Goal: Task Accomplishment & Management: Manage account settings

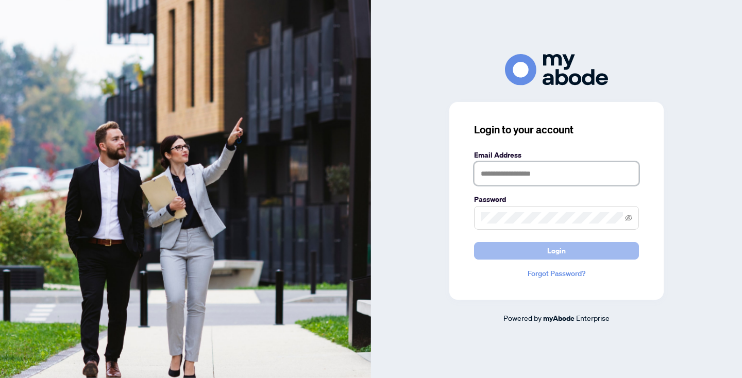
type input "**********"
click at [563, 249] on span "Login" at bounding box center [556, 251] width 19 height 16
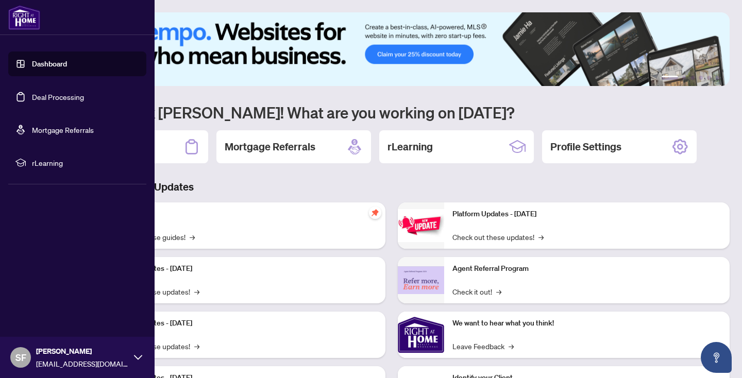
click at [74, 94] on link "Deal Processing" at bounding box center [58, 96] width 52 height 9
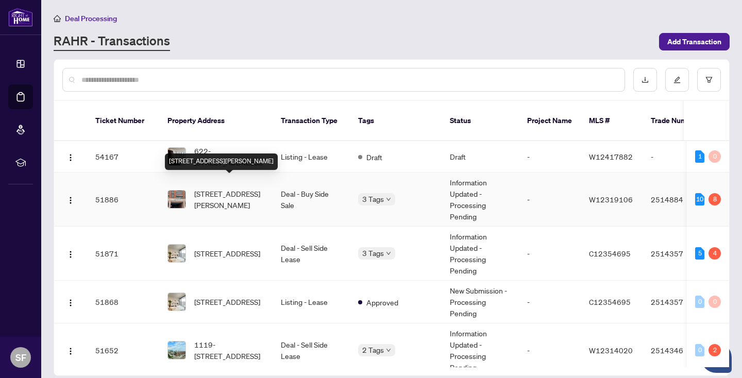
click at [251, 188] on span "[STREET_ADDRESS][PERSON_NAME]" at bounding box center [229, 199] width 70 height 23
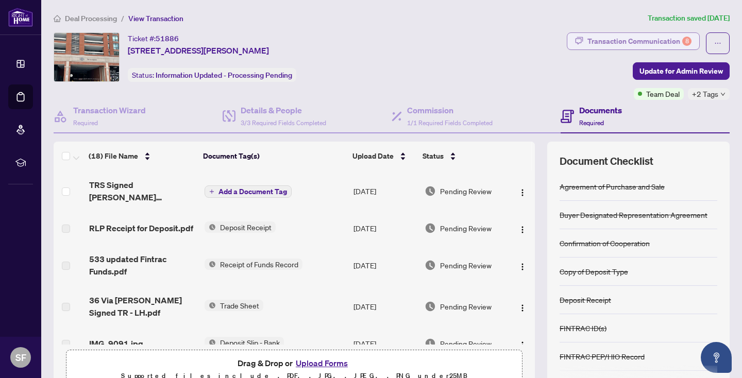
click at [656, 38] on div "Transaction Communication 8" at bounding box center [639, 41] width 104 height 16
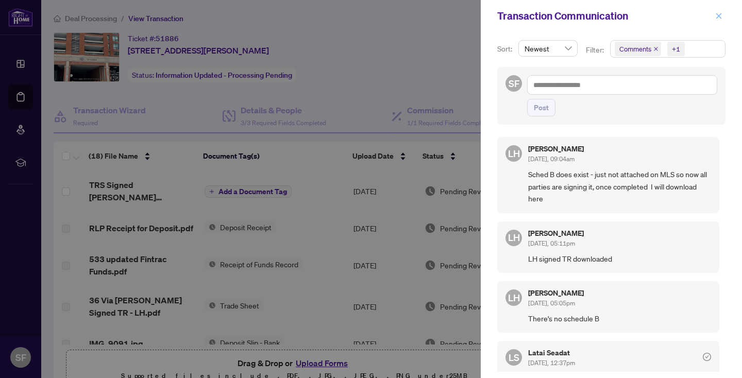
click at [719, 16] on icon "close" at bounding box center [718, 15] width 7 height 7
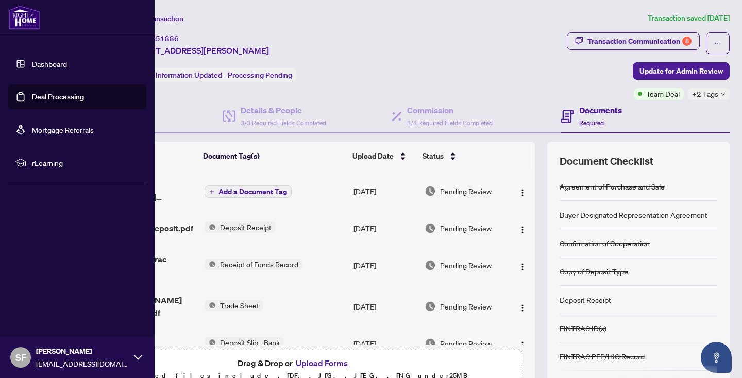
click at [69, 97] on link "Deal Processing" at bounding box center [58, 96] width 52 height 9
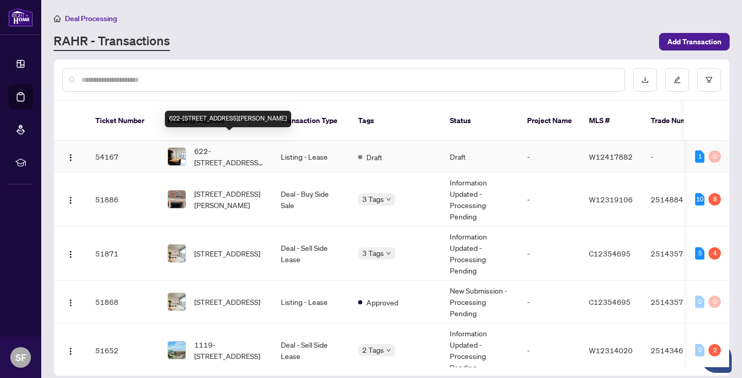
click at [226, 145] on span "622-[STREET_ADDRESS][PERSON_NAME]" at bounding box center [229, 156] width 70 height 23
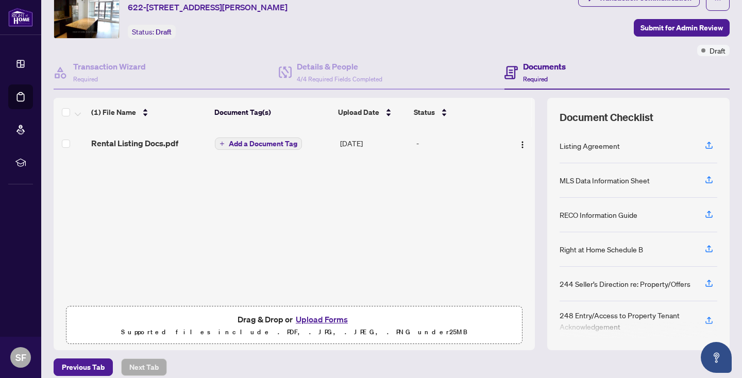
scroll to position [44, 0]
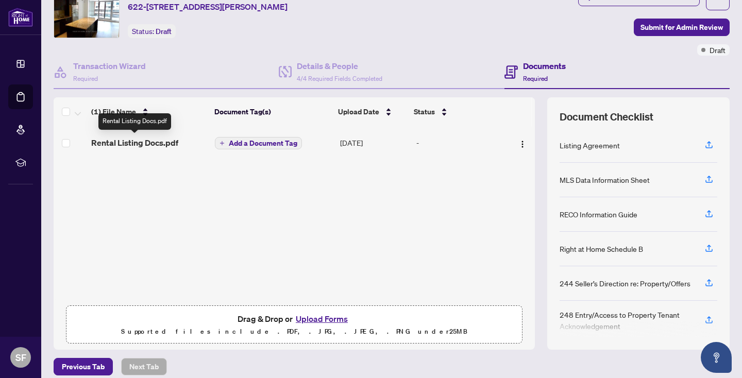
click at [149, 142] on span "Rental Listing Docs.pdf" at bounding box center [134, 143] width 87 height 12
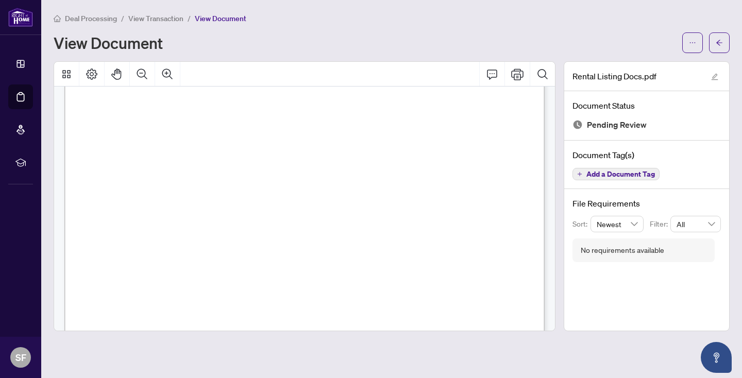
scroll to position [12414, 0]
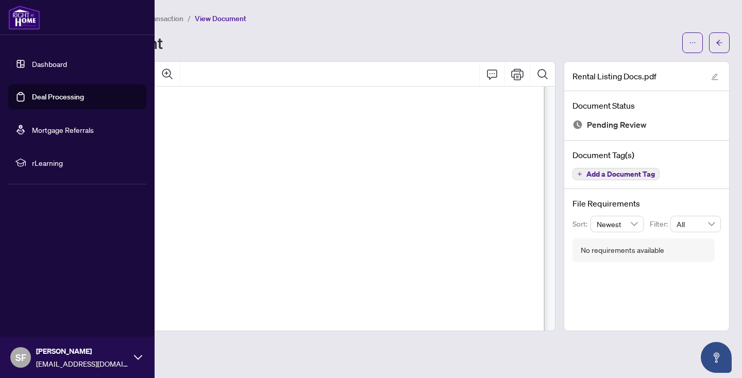
click at [55, 96] on link "Deal Processing" at bounding box center [58, 96] width 52 height 9
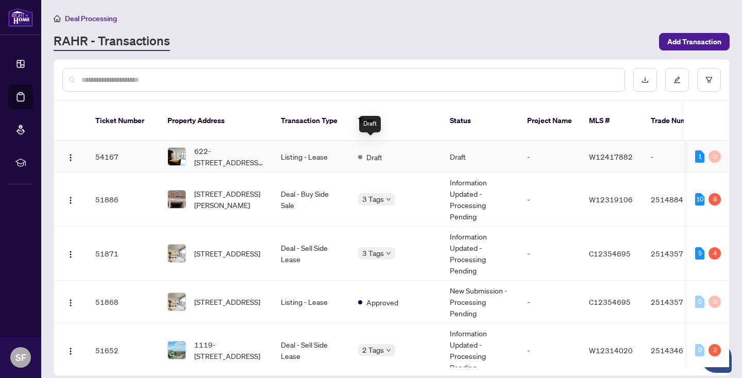
click at [364, 150] on div "Draft" at bounding box center [370, 156] width 24 height 12
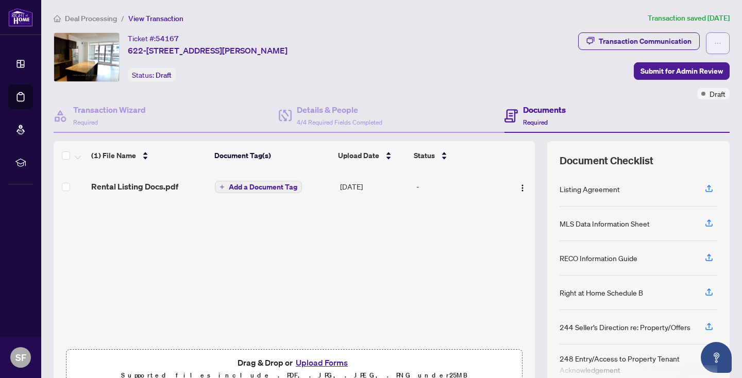
click at [718, 43] on icon "ellipsis" at bounding box center [717, 43] width 7 height 7
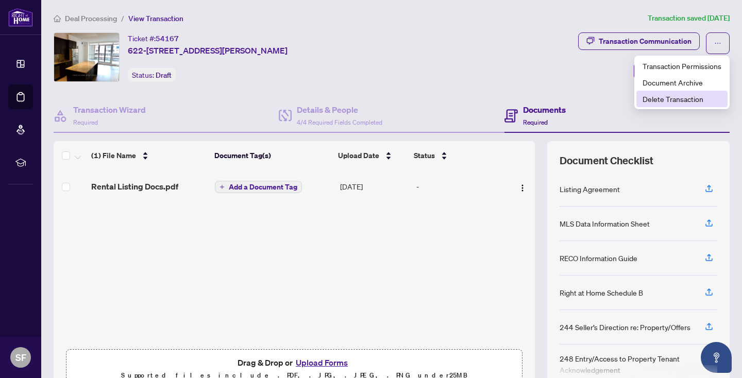
click at [688, 99] on span "Delete Transaction" at bounding box center [682, 98] width 79 height 11
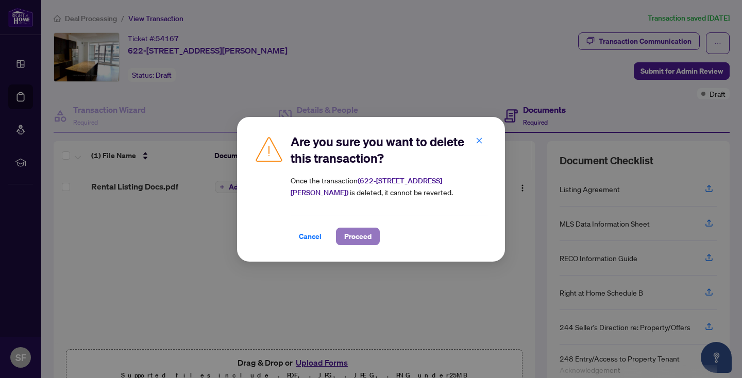
click at [367, 233] on span "Proceed" at bounding box center [357, 236] width 27 height 16
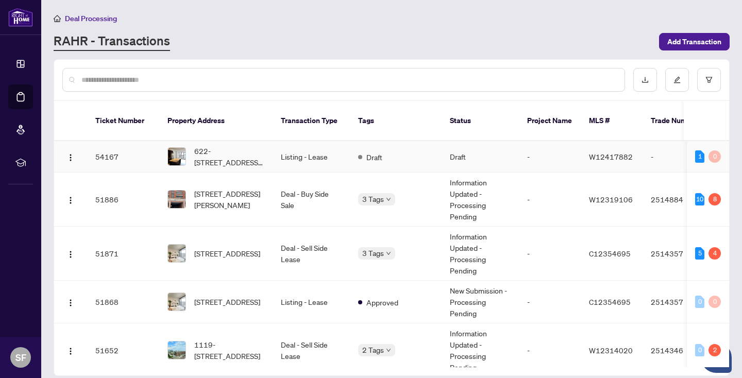
click at [301, 144] on td "Listing - Lease" at bounding box center [311, 156] width 77 height 31
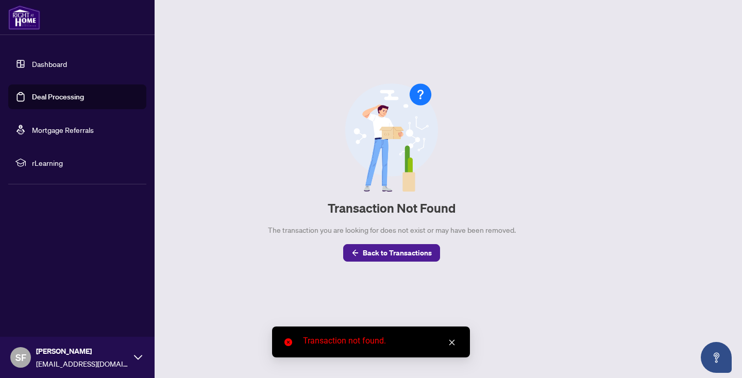
click at [69, 94] on link "Deal Processing" at bounding box center [58, 96] width 52 height 9
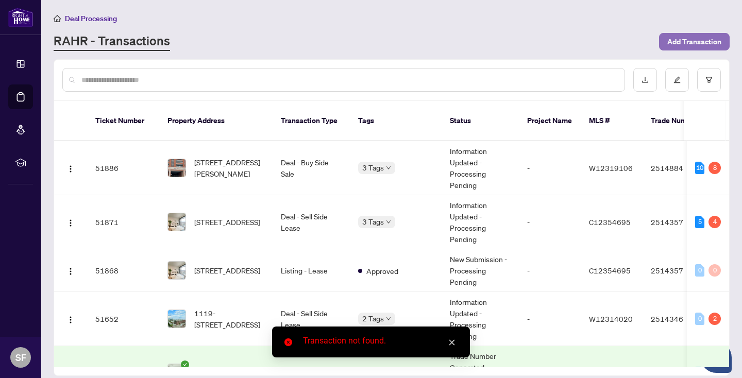
click at [700, 40] on span "Add Transaction" at bounding box center [694, 41] width 54 height 16
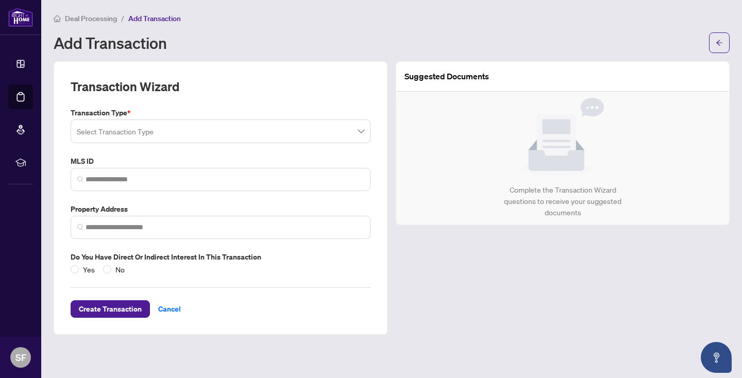
click at [263, 133] on input "search" at bounding box center [216, 133] width 278 height 23
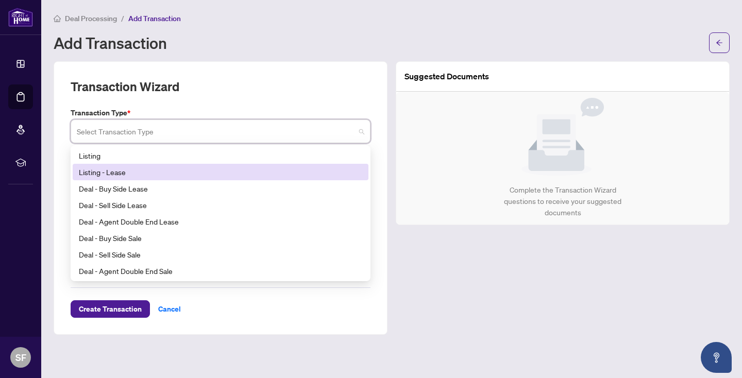
click at [167, 167] on div "Listing - Lease" at bounding box center [220, 171] width 283 height 11
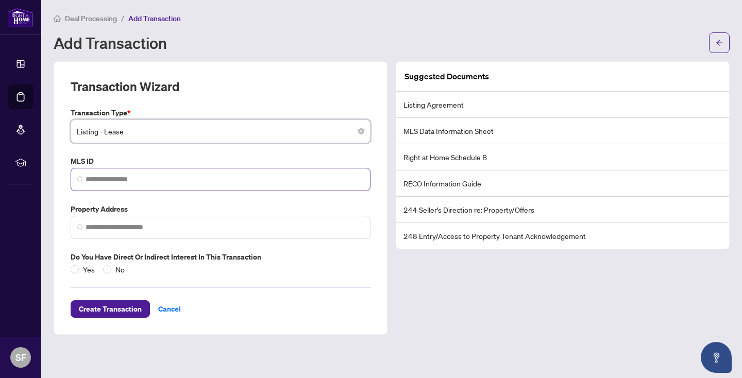
click at [207, 172] on span at bounding box center [221, 179] width 300 height 23
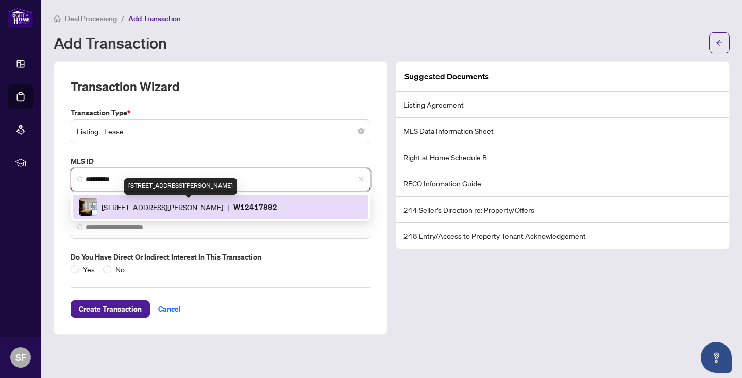
click at [223, 205] on span "[STREET_ADDRESS][PERSON_NAME]" at bounding box center [163, 206] width 122 height 11
type input "*********"
type input "**********"
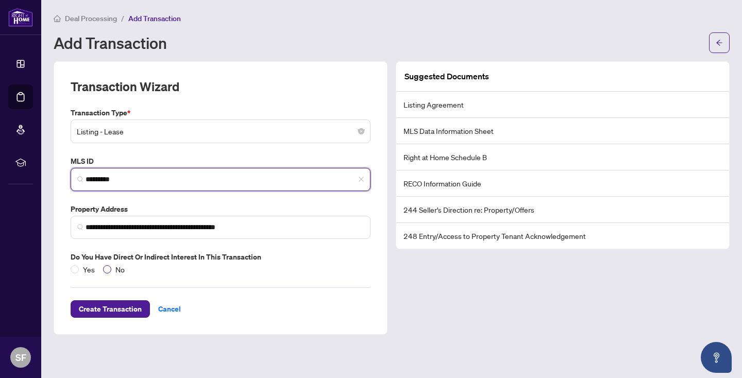
type input "*********"
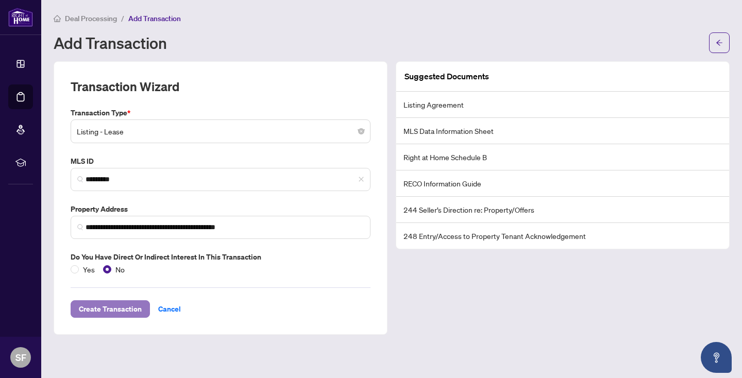
click at [114, 305] on span "Create Transaction" at bounding box center [110, 309] width 63 height 16
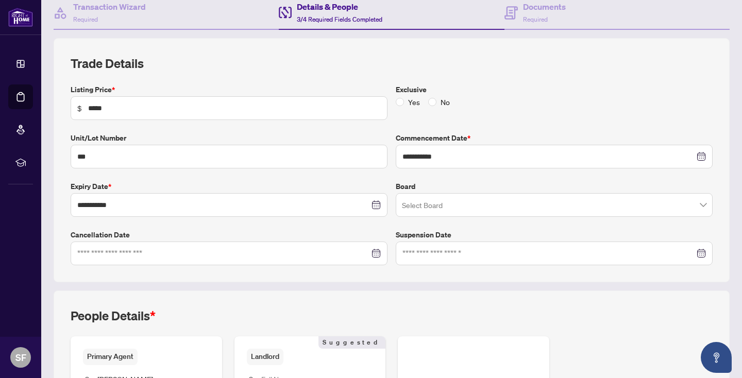
scroll to position [120, 0]
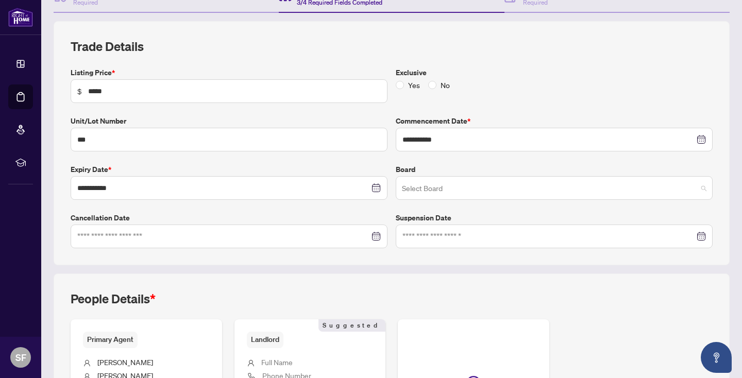
click at [450, 192] on input "search" at bounding box center [549, 189] width 295 height 23
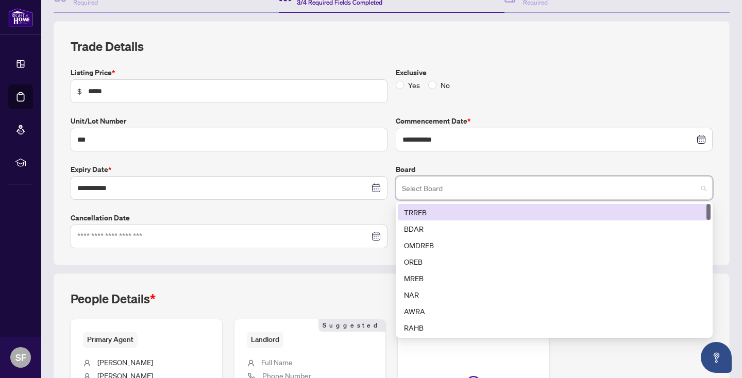
click at [437, 211] on div "TRREB" at bounding box center [554, 212] width 300 height 11
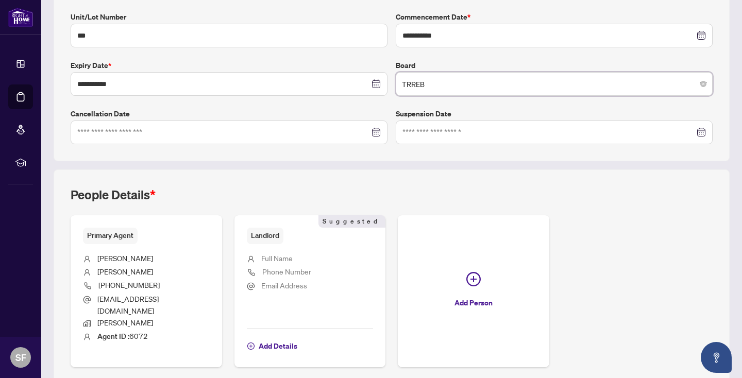
scroll to position [228, 0]
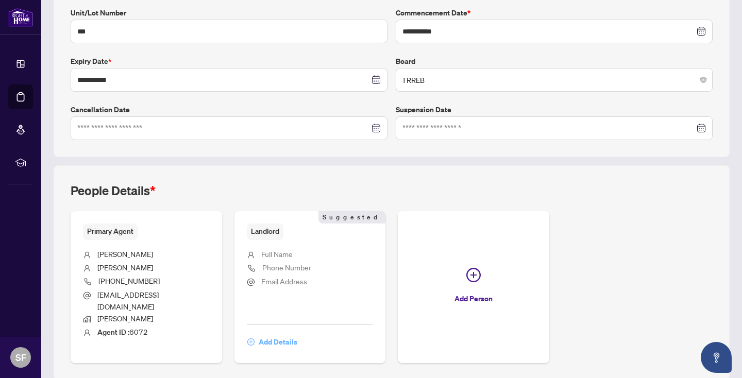
click at [278, 334] on span "Add Details" at bounding box center [278, 342] width 39 height 16
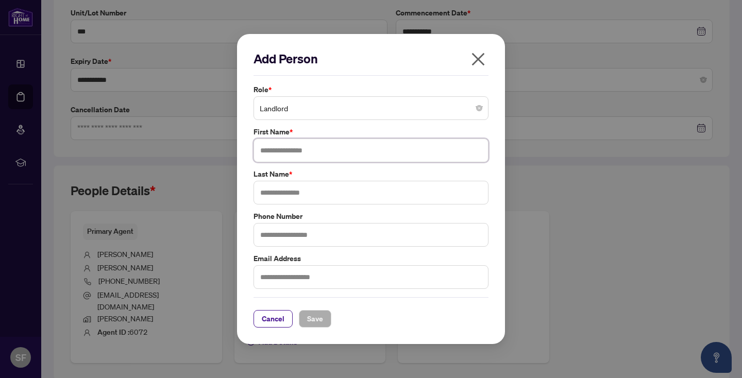
click at [279, 147] on input "text" at bounding box center [371, 151] width 235 height 24
type input "*******"
click at [271, 189] on input "text" at bounding box center [371, 193] width 235 height 24
type input "*****"
click at [278, 230] on input "text" at bounding box center [371, 235] width 235 height 24
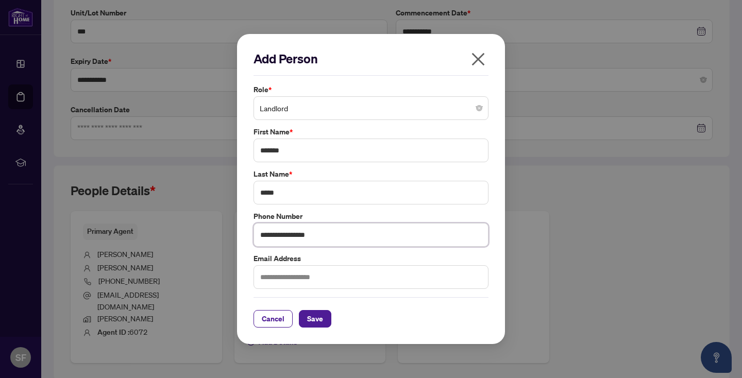
type input "**********"
click at [288, 276] on input "text" at bounding box center [371, 277] width 235 height 24
type input "**********"
click at [316, 324] on span "Save" at bounding box center [315, 319] width 16 height 16
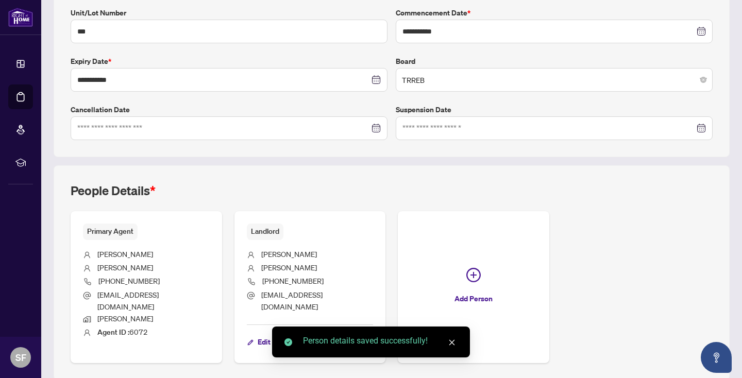
scroll to position [258, 0]
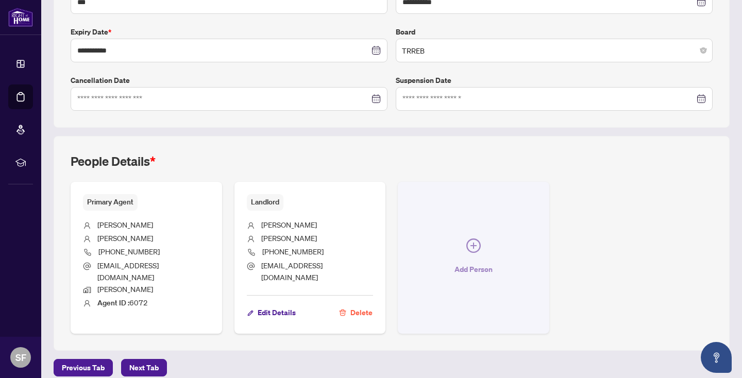
click at [475, 239] on icon "plus-circle" at bounding box center [473, 246] width 14 height 14
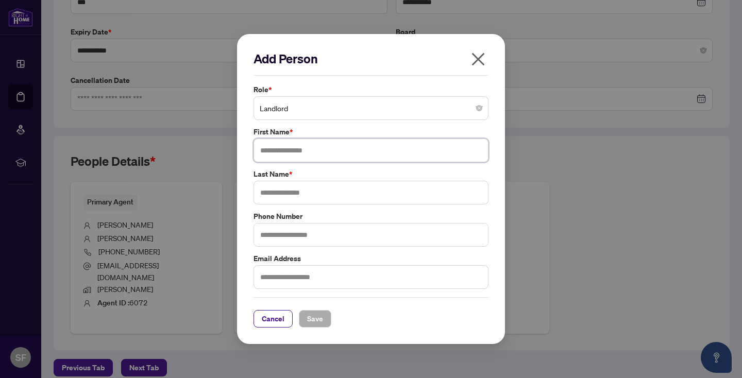
click at [318, 145] on input "text" at bounding box center [371, 151] width 235 height 24
type input "********"
click at [271, 196] on input "text" at bounding box center [371, 193] width 235 height 24
type input "*****"
click at [278, 229] on input "text" at bounding box center [371, 235] width 235 height 24
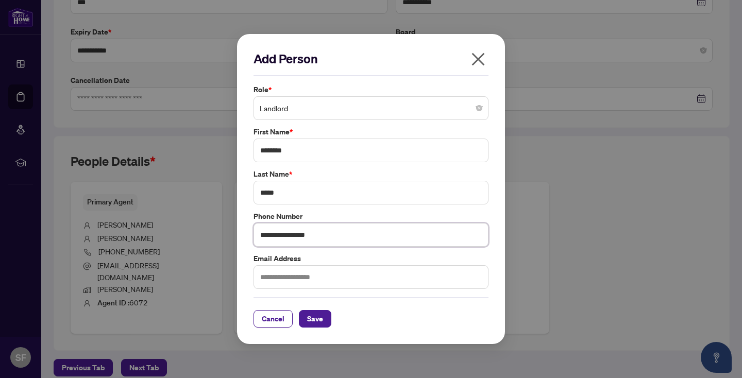
type input "**********"
click at [265, 280] on input "text" at bounding box center [371, 277] width 235 height 24
type input "**********"
click at [320, 316] on span "Save" at bounding box center [315, 319] width 16 height 16
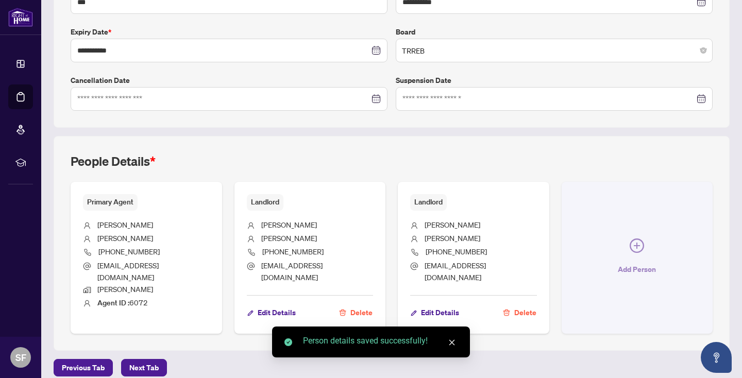
click at [635, 239] on icon "plus-circle" at bounding box center [637, 246] width 14 height 14
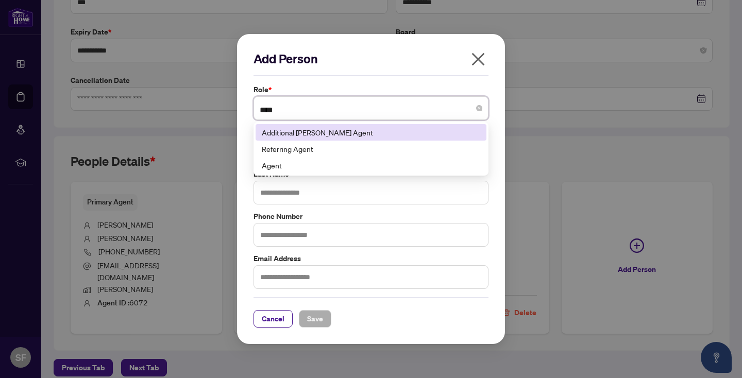
type input "*****"
click at [311, 129] on div "Additional [PERSON_NAME] Agent" at bounding box center [371, 132] width 218 height 11
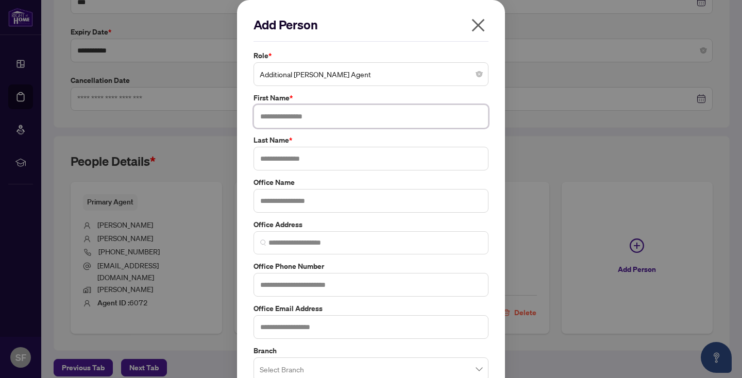
click at [285, 119] on input "text" at bounding box center [371, 117] width 235 height 24
type input "*****"
click at [267, 160] on input "text" at bounding box center [371, 159] width 235 height 24
type input "******"
click at [271, 201] on input "text" at bounding box center [371, 201] width 235 height 24
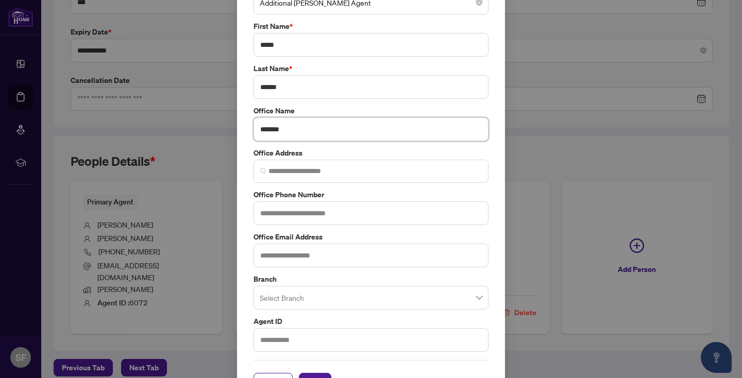
scroll to position [100, 0]
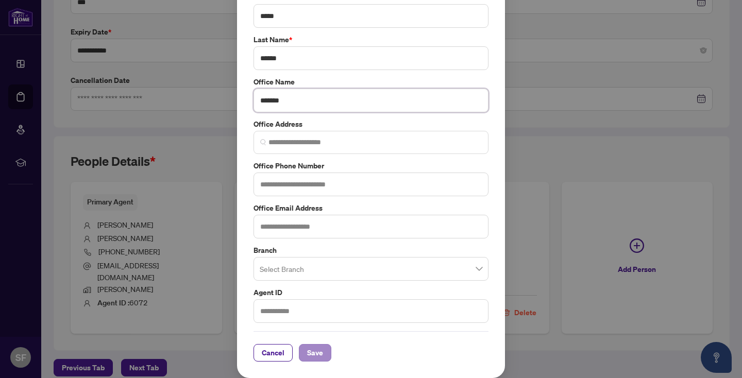
type input "*******"
click at [316, 347] on span "Save" at bounding box center [315, 353] width 16 height 16
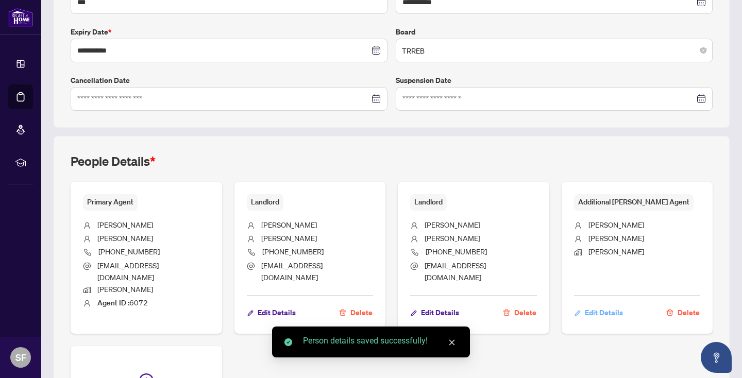
click at [605, 305] on span "Edit Details" at bounding box center [604, 313] width 38 height 16
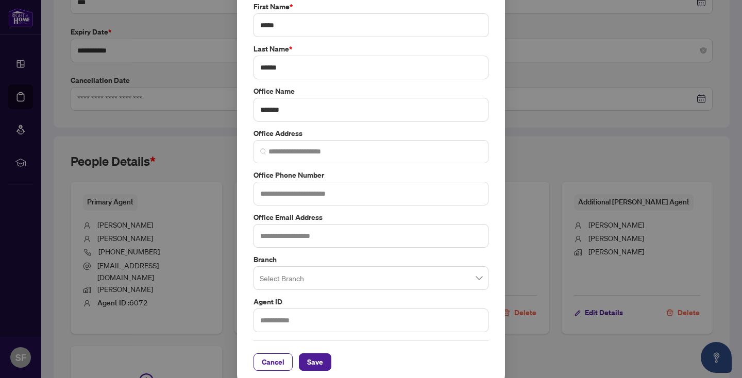
scroll to position [92, 0]
click at [311, 360] on span "Save" at bounding box center [315, 361] width 16 height 16
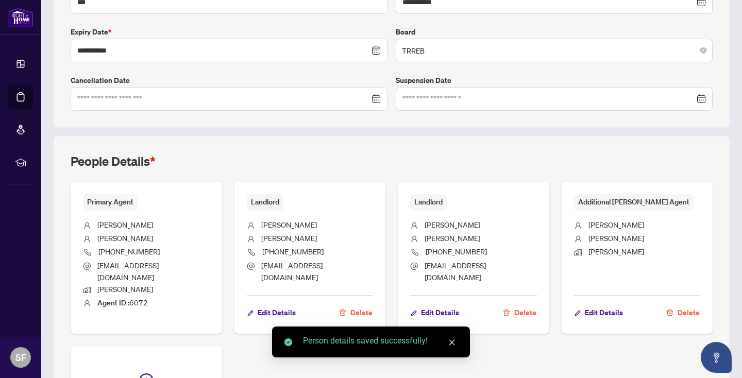
scroll to position [363, 0]
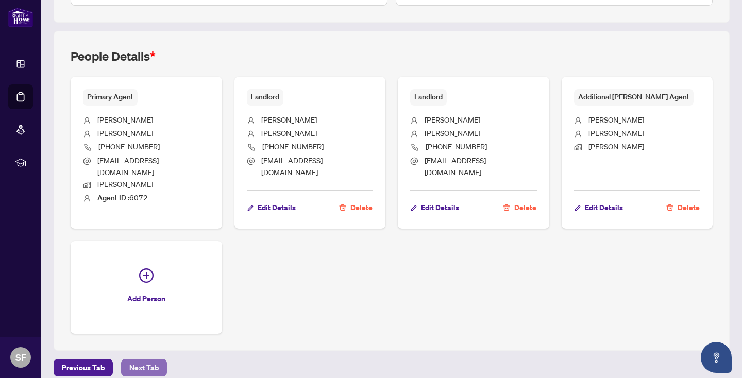
click at [141, 360] on span "Next Tab" at bounding box center [143, 368] width 29 height 16
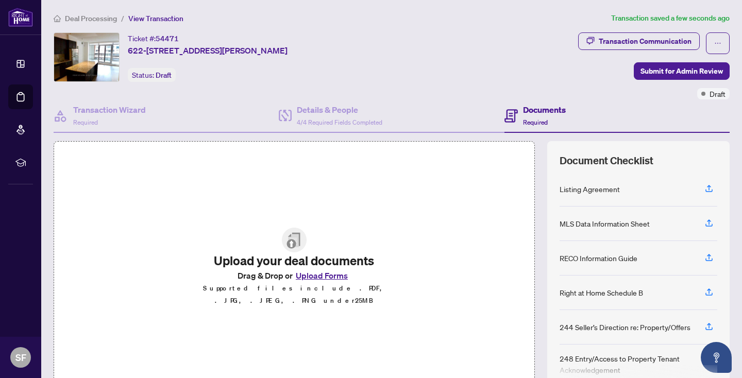
click at [330, 280] on button "Upload Forms" at bounding box center [322, 275] width 58 height 13
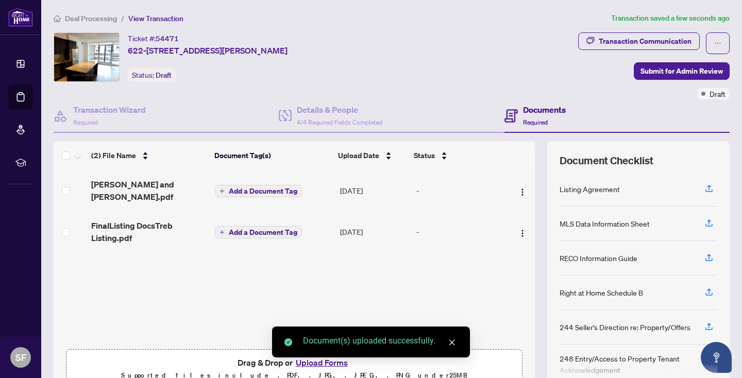
scroll to position [7, 0]
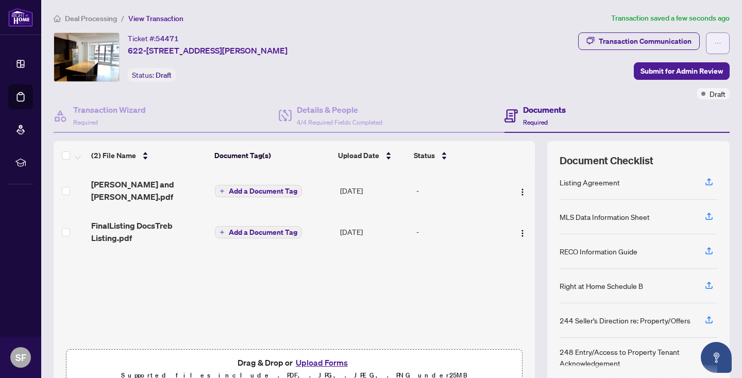
click at [718, 44] on icon "ellipsis" at bounding box center [717, 43] width 7 height 7
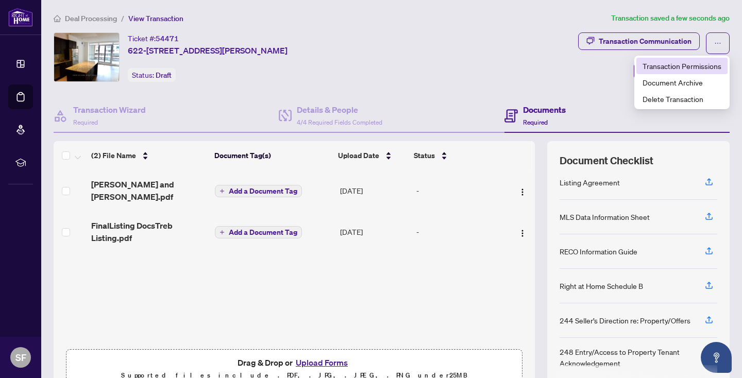
click at [693, 65] on span "Transaction Permissions" at bounding box center [682, 65] width 79 height 11
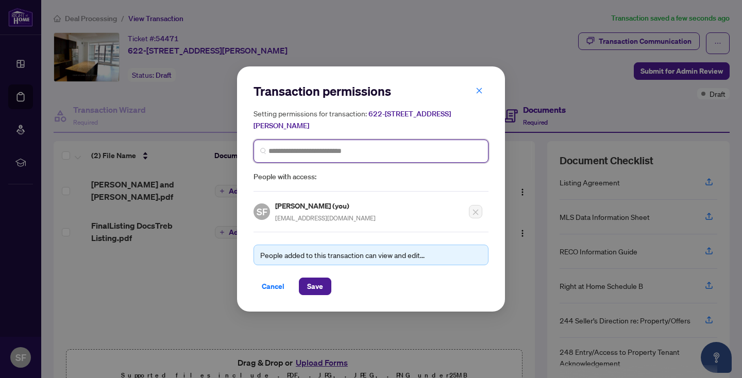
click at [283, 152] on input "search" at bounding box center [374, 151] width 213 height 11
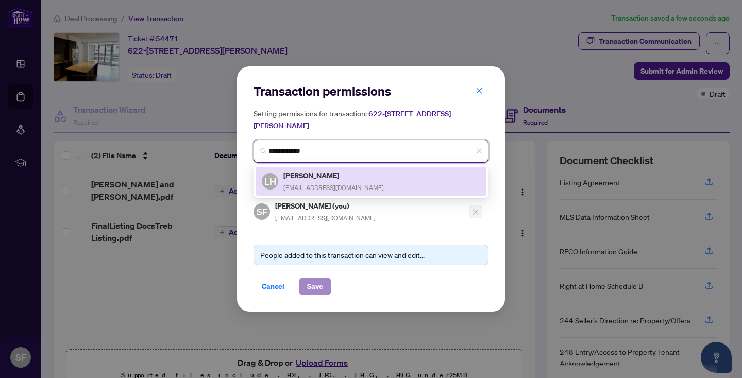
type input "**********"
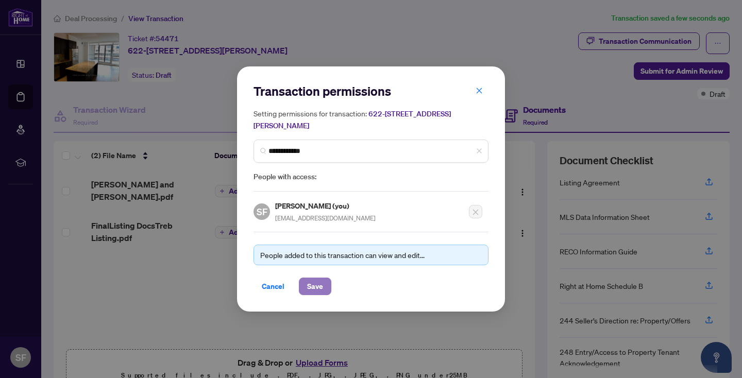
click at [315, 284] on span "Save" at bounding box center [315, 286] width 16 height 16
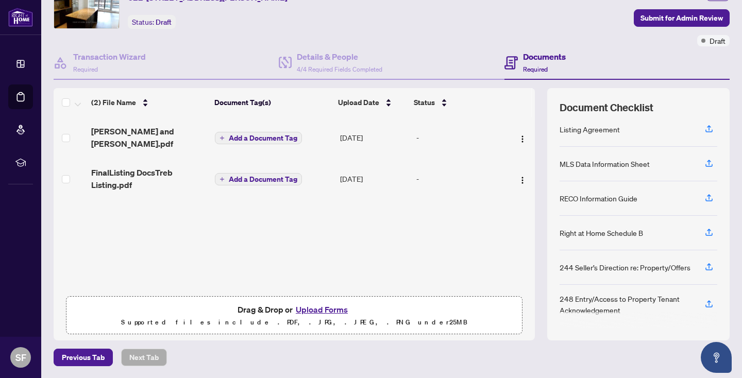
scroll to position [0, 0]
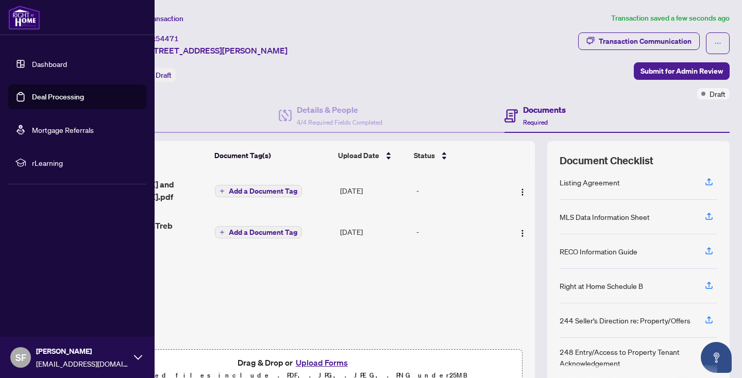
click at [52, 94] on link "Deal Processing" at bounding box center [58, 96] width 52 height 9
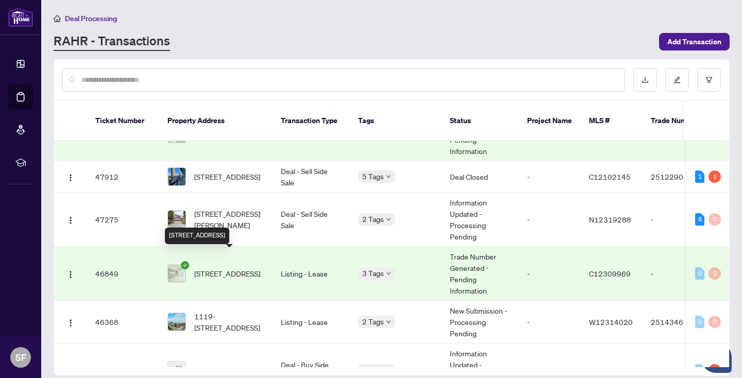
scroll to position [271, 0]
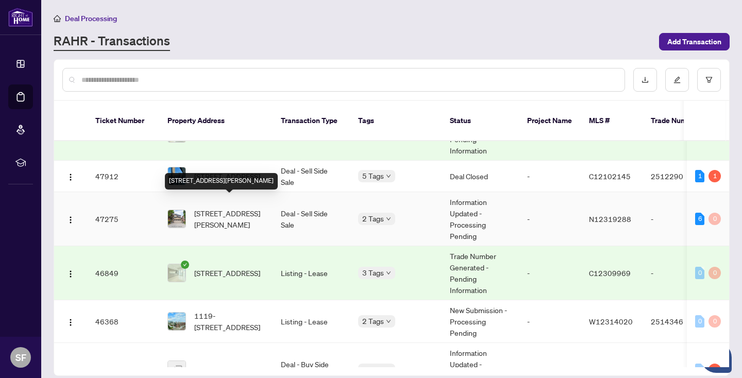
click at [235, 208] on span "[STREET_ADDRESS][PERSON_NAME]" at bounding box center [229, 219] width 70 height 23
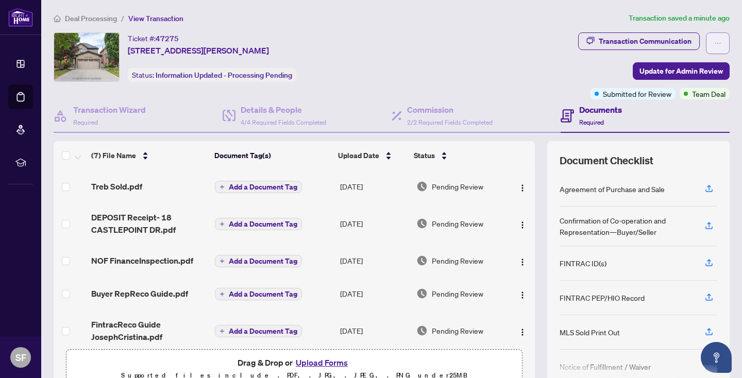
click at [718, 41] on icon "ellipsis" at bounding box center [717, 43] width 7 height 7
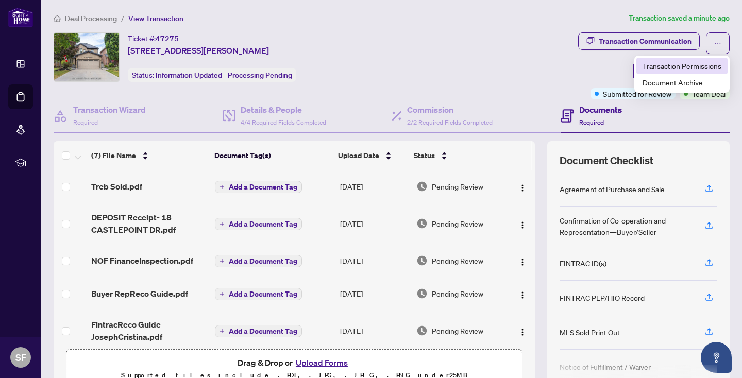
click at [697, 62] on span "Transaction Permissions" at bounding box center [682, 65] width 79 height 11
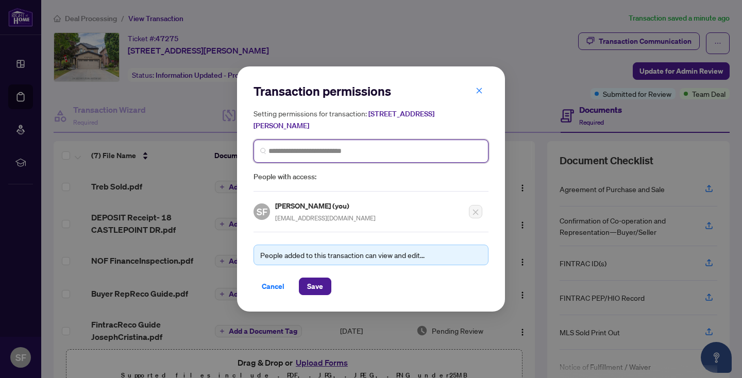
click at [272, 149] on input "search" at bounding box center [374, 151] width 213 height 11
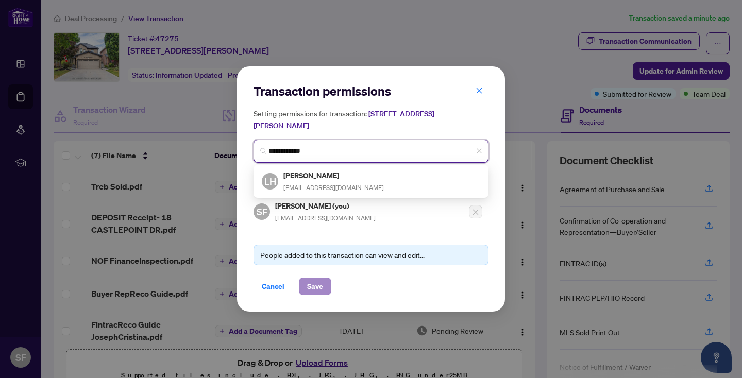
type input "**********"
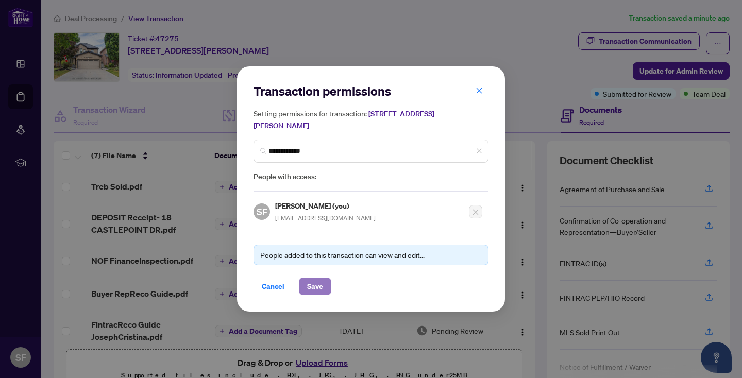
click at [316, 285] on span "Save" at bounding box center [315, 286] width 16 height 16
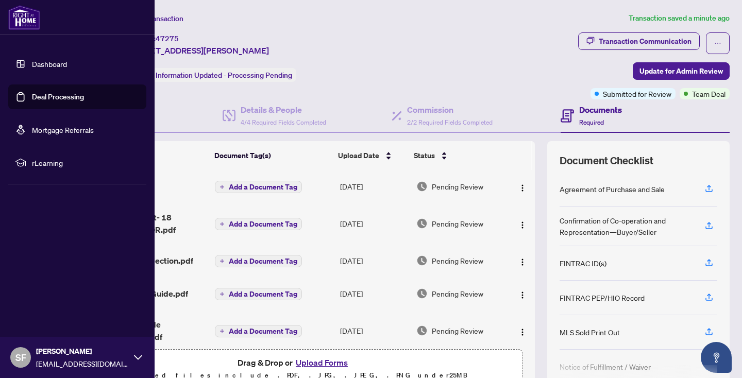
click at [50, 96] on link "Deal Processing" at bounding box center [58, 96] width 52 height 9
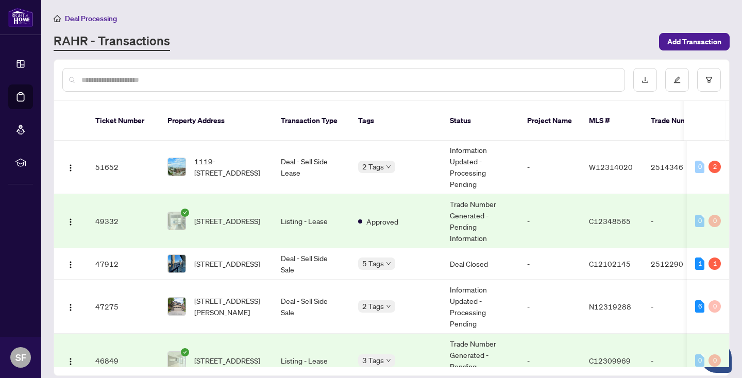
scroll to position [186, 0]
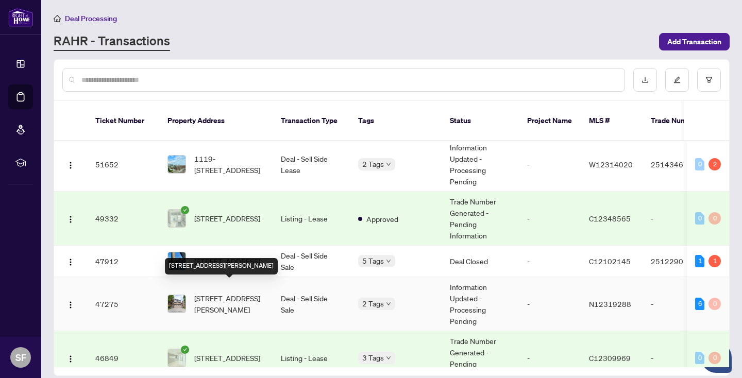
click at [226, 293] on span "[STREET_ADDRESS][PERSON_NAME]" at bounding box center [229, 304] width 70 height 23
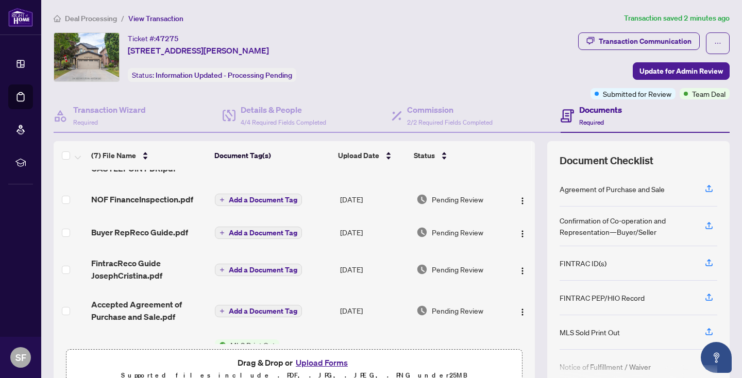
scroll to position [96, 0]
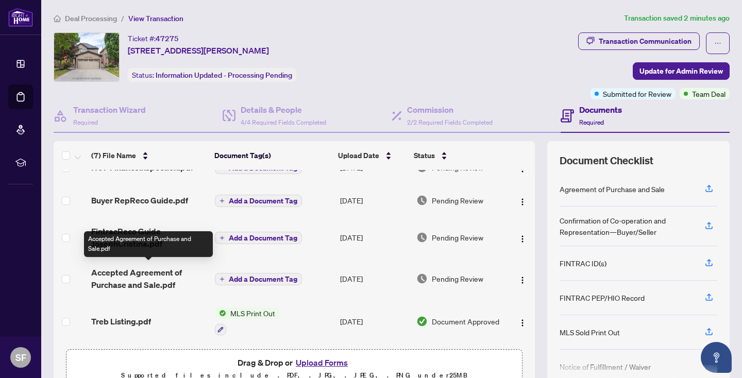
click at [113, 271] on span "Accepted Agreement of Purchase and Sale.pdf" at bounding box center [148, 278] width 115 height 25
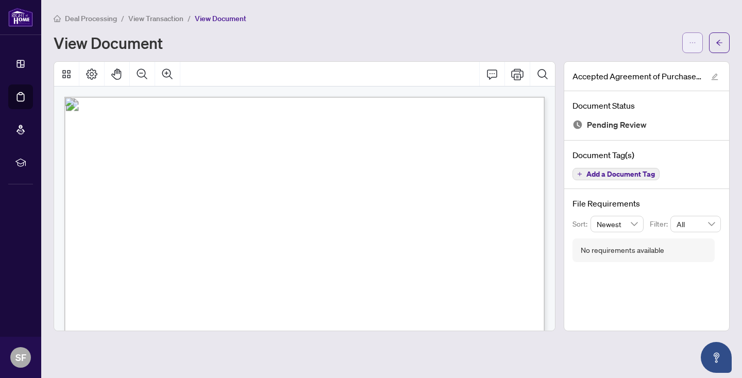
click at [698, 39] on button "button" at bounding box center [692, 42] width 21 height 21
click at [606, 20] on div "Deal Processing / View Transaction / View Document" at bounding box center [392, 18] width 676 height 12
click at [719, 39] on icon "arrow-left" at bounding box center [719, 42] width 7 height 7
